Goal: Information Seeking & Learning: Learn about a topic

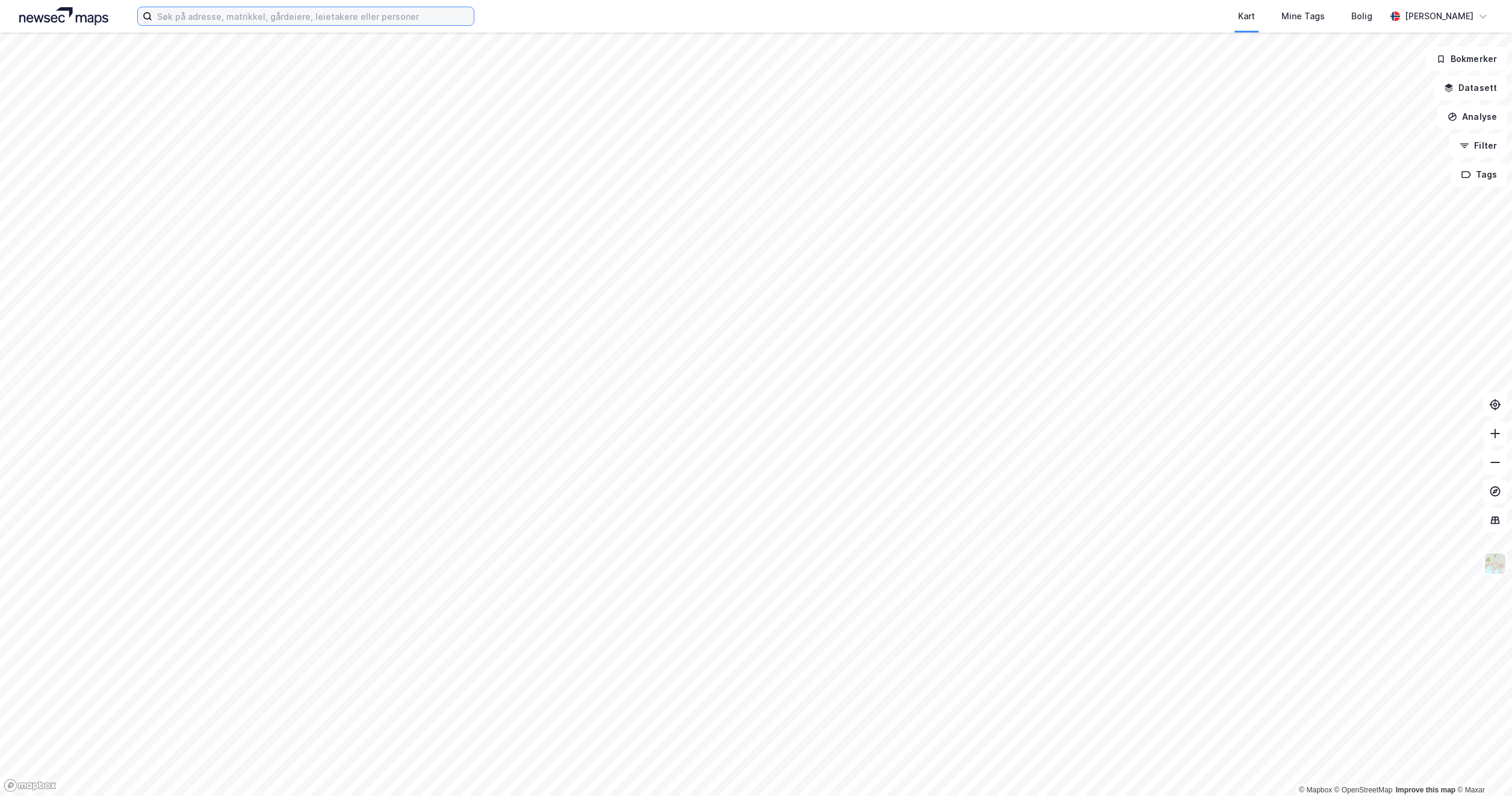
click at [180, 21] on input at bounding box center [313, 16] width 321 height 18
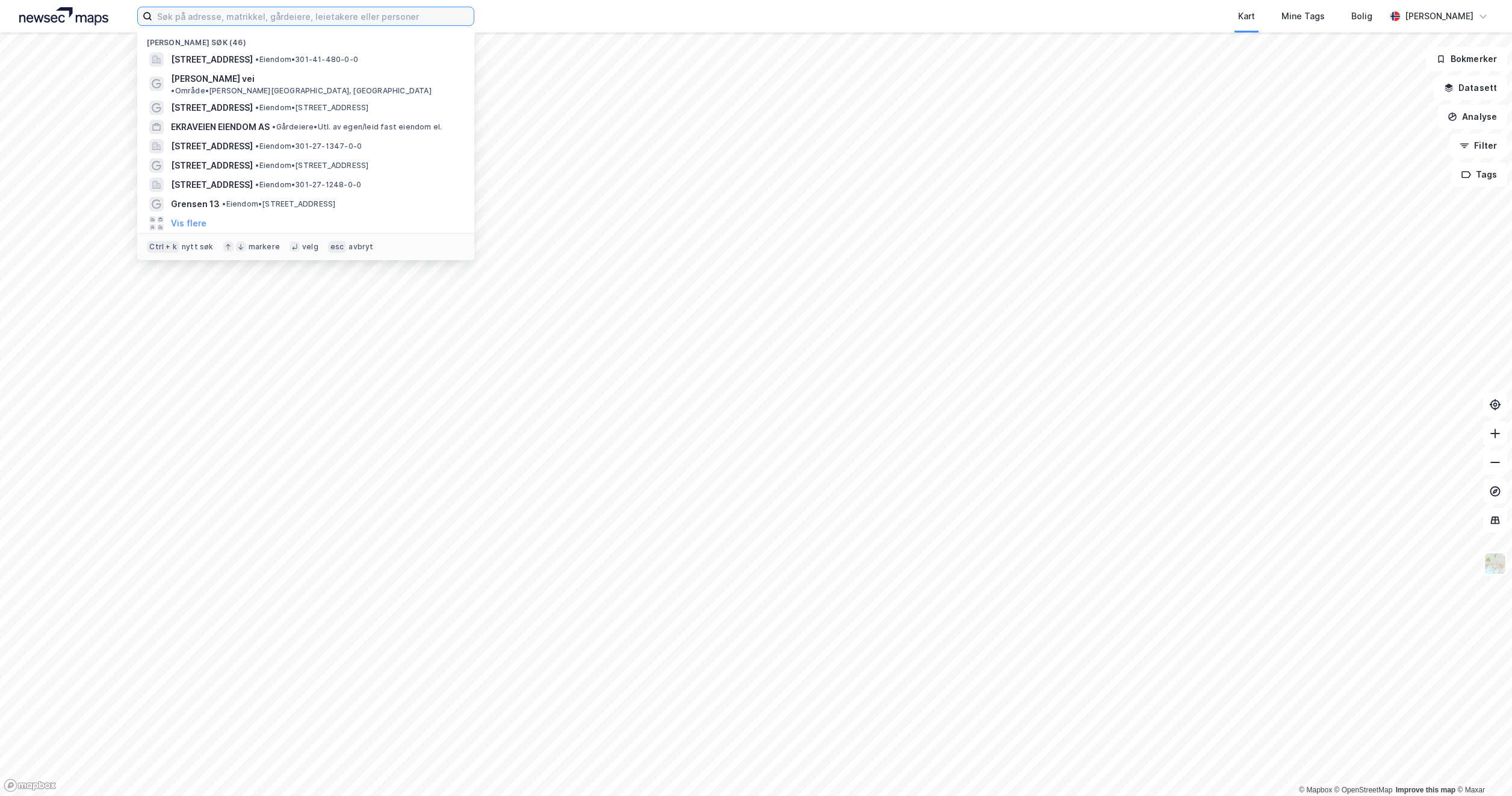
click at [180, 15] on input at bounding box center [313, 16] width 321 height 18
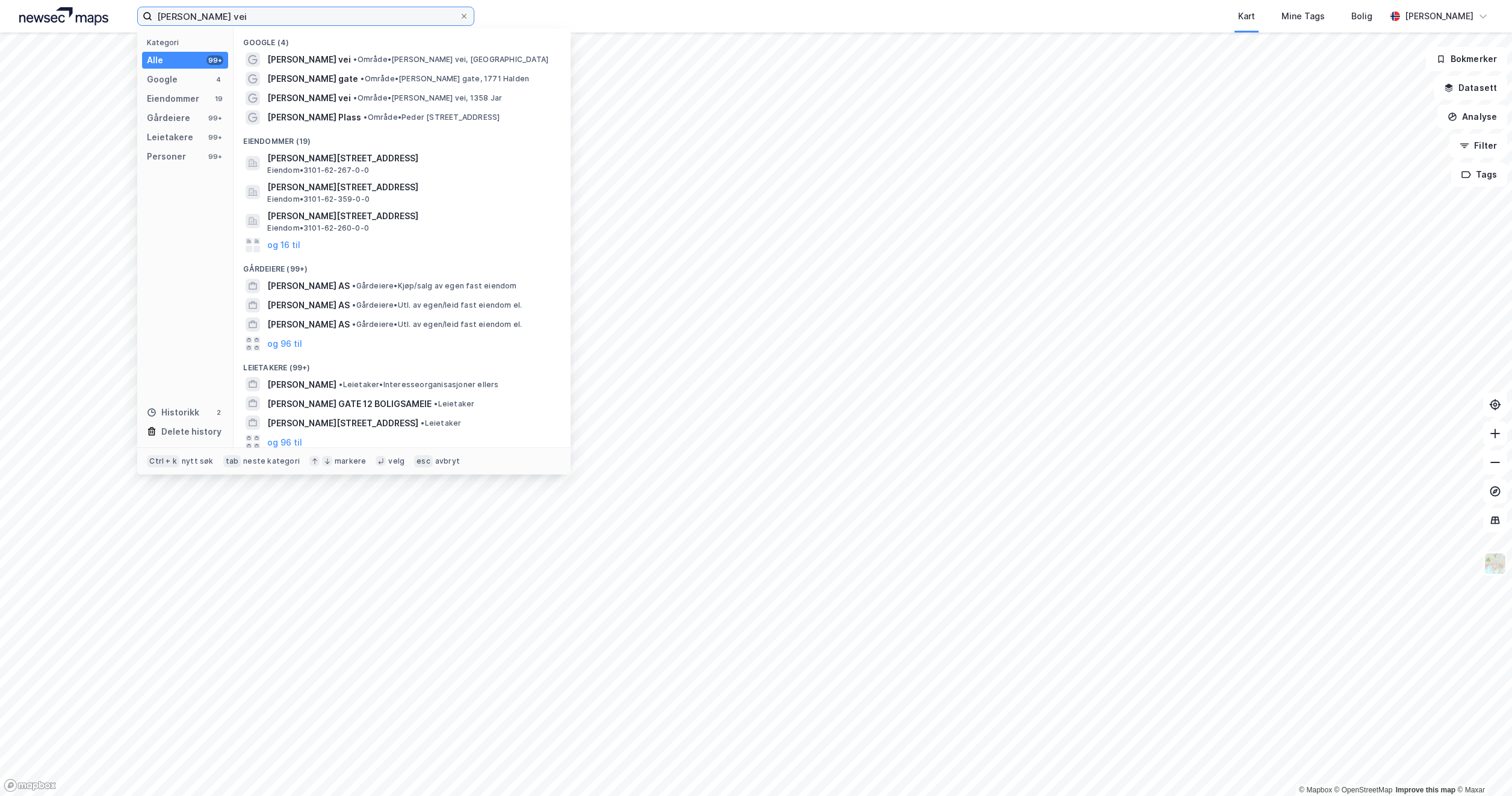
type input "[PERSON_NAME] vei"
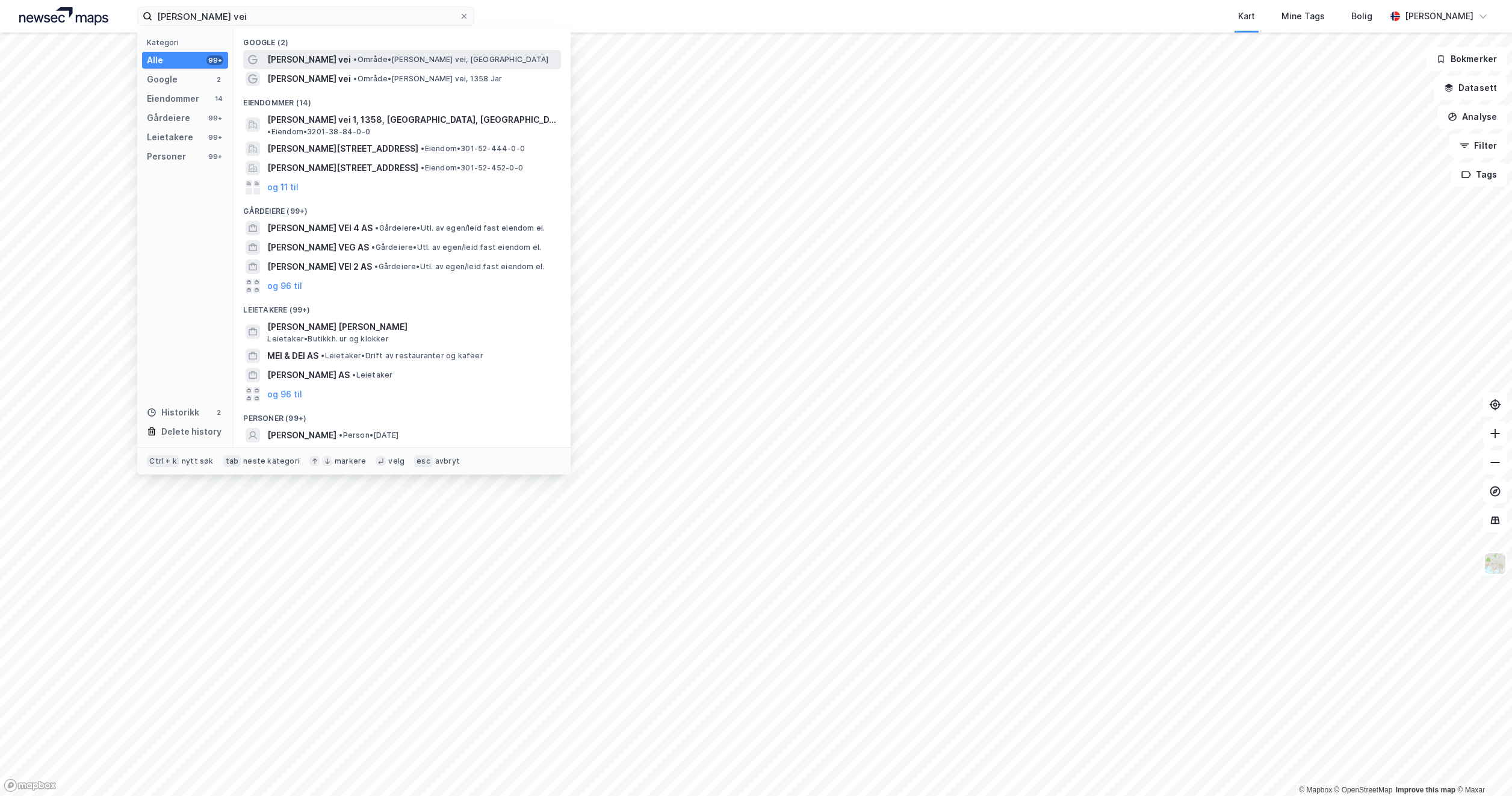
click at [394, 62] on span "• Område • [PERSON_NAME] vei, [GEOGRAPHIC_DATA]" at bounding box center [450, 59] width 195 height 9
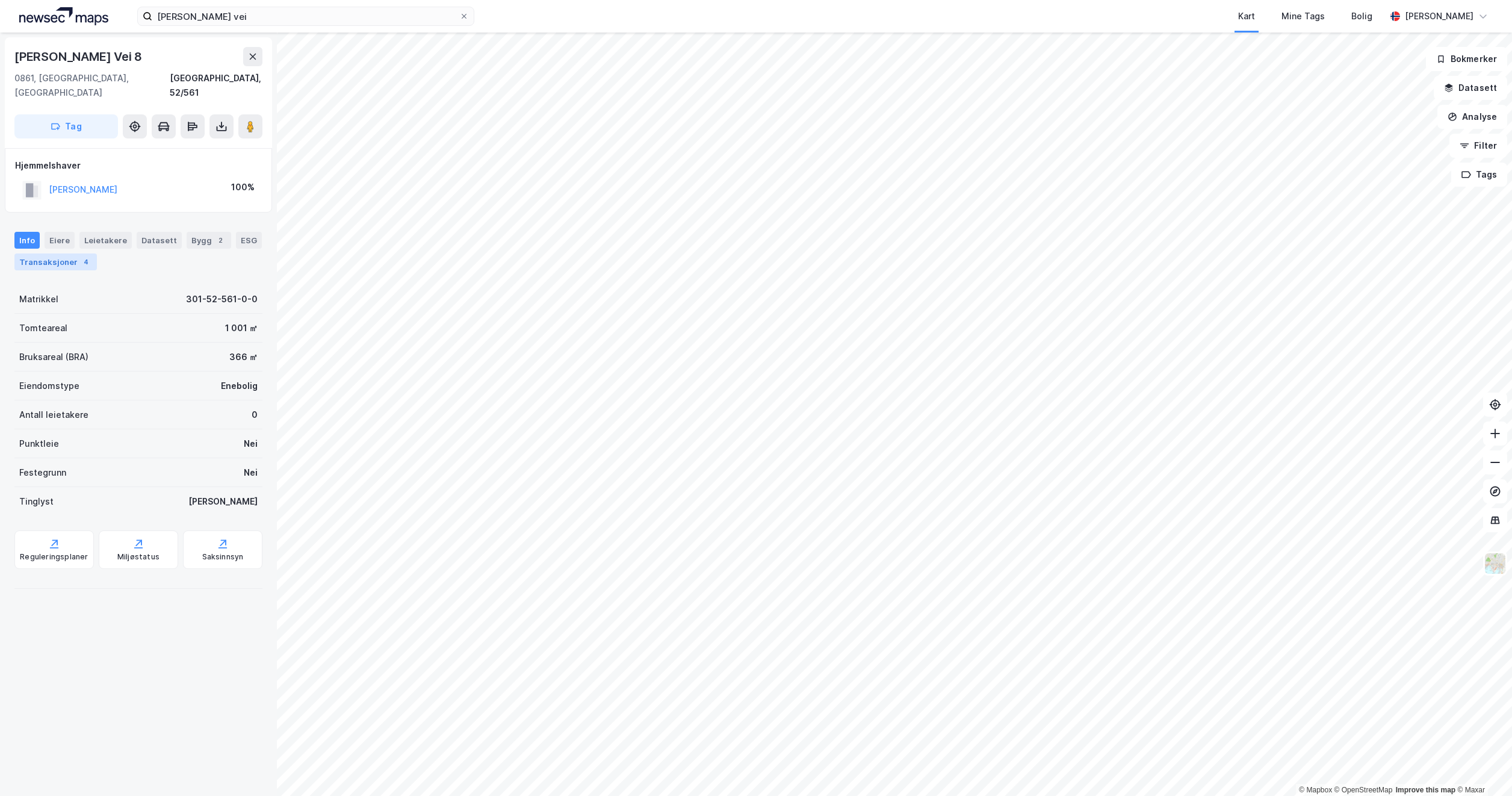
click at [53, 254] on div "Transaksjoner 4" at bounding box center [55, 261] width 82 height 17
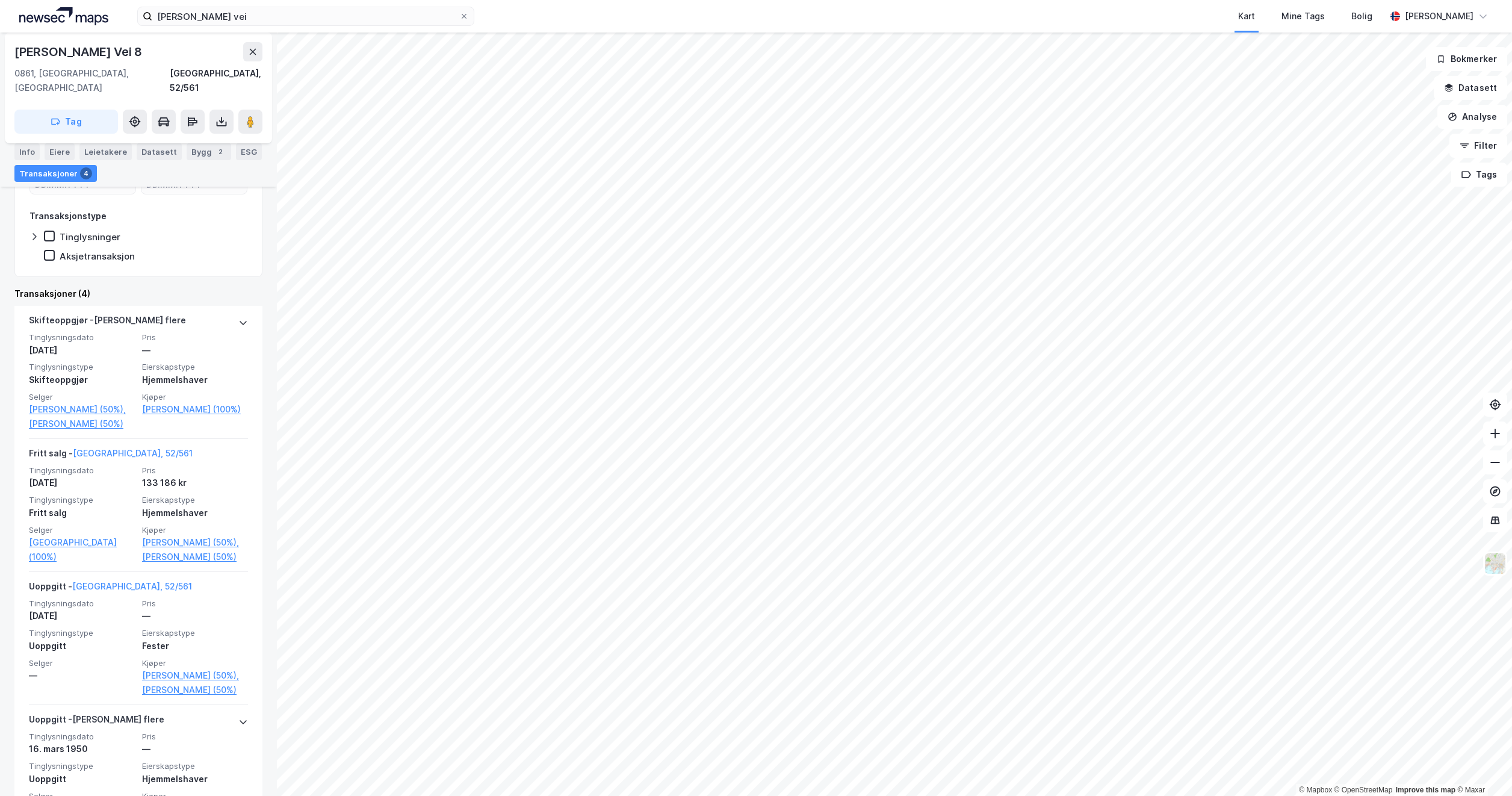
scroll to position [217, 0]
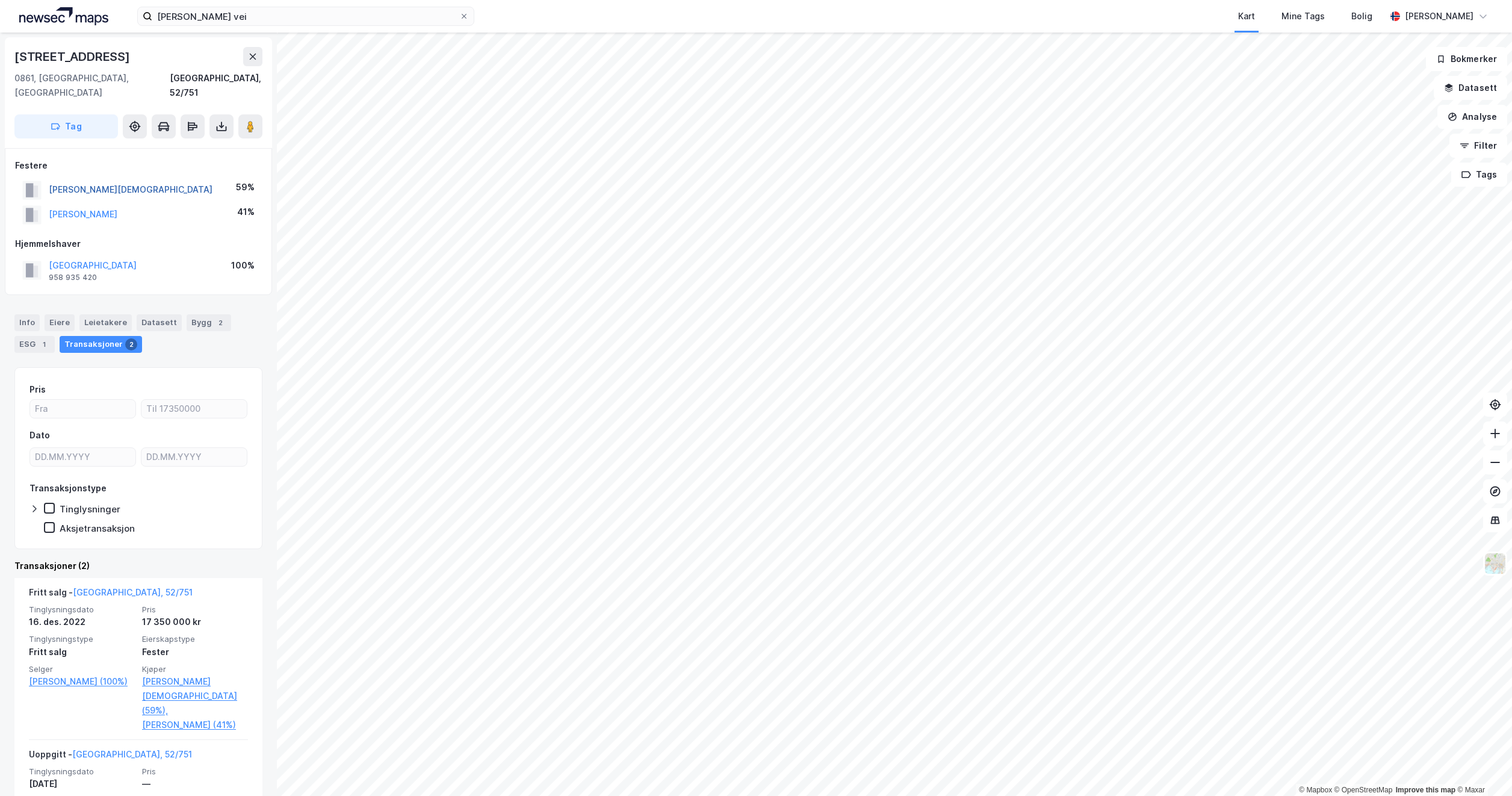
click at [0, 0] on button "[PERSON_NAME][DEMOGRAPHIC_DATA]" at bounding box center [0, 0] width 0 height 0
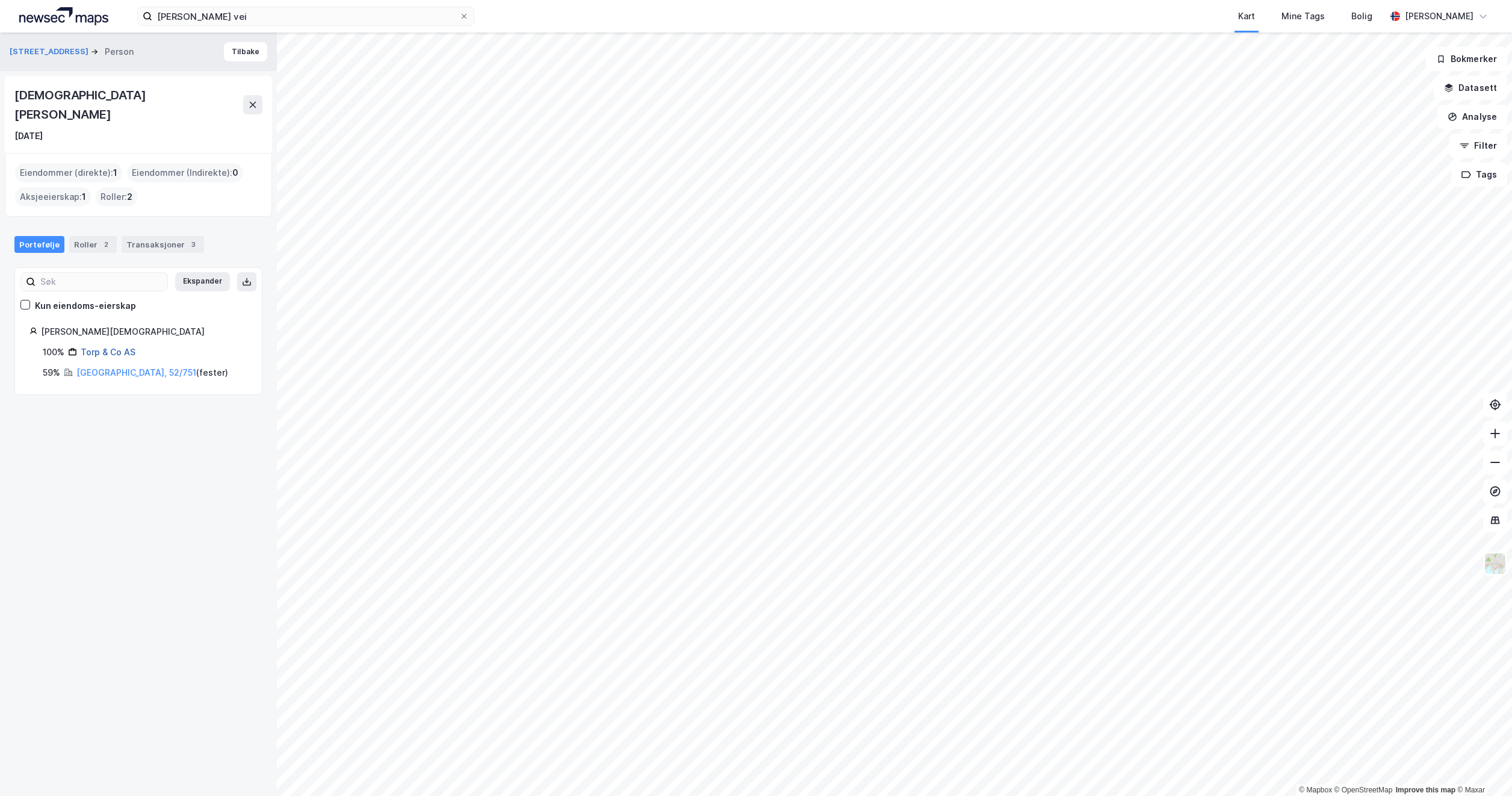
click at [99, 347] on link "Torp & Co AS" at bounding box center [107, 352] width 55 height 10
